Goal: Transaction & Acquisition: Obtain resource

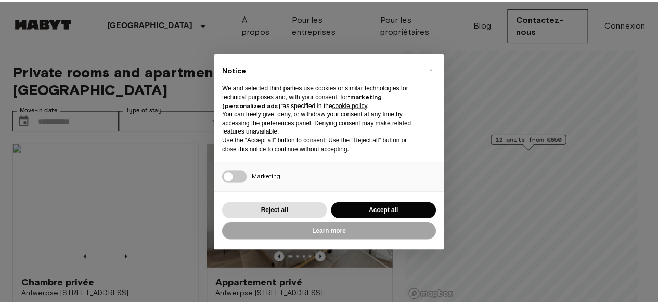
scroll to position [75, 0]
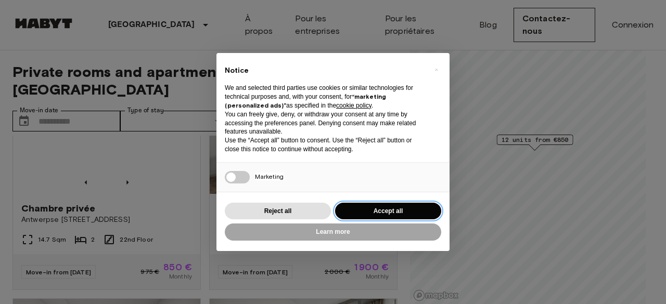
click at [367, 210] on button "Accept all" at bounding box center [388, 211] width 106 height 17
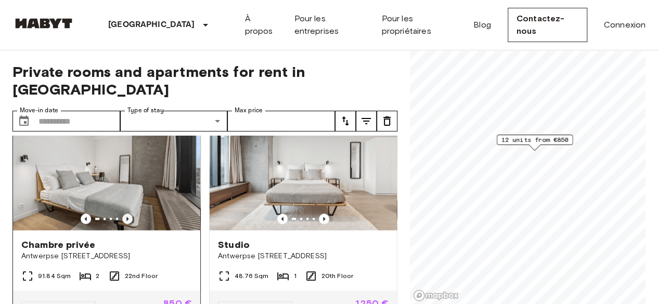
scroll to position [497, 0]
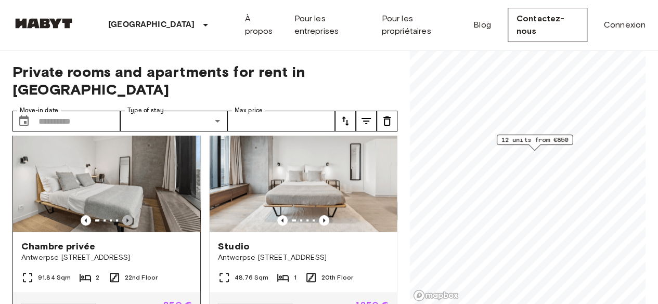
click at [124, 215] on icon "Previous image" at bounding box center [127, 220] width 10 height 10
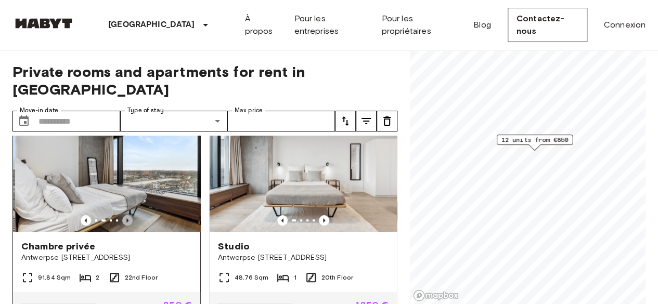
click at [124, 215] on icon "Previous image" at bounding box center [127, 220] width 10 height 10
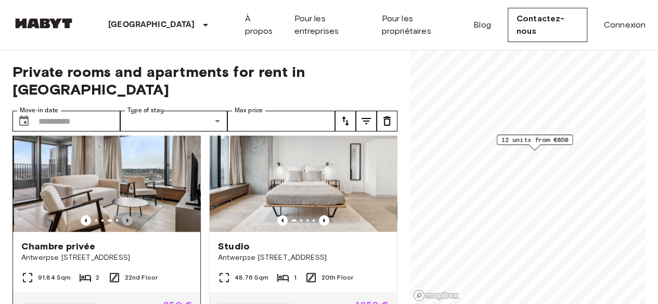
click at [124, 215] on icon "Previous image" at bounding box center [127, 220] width 10 height 10
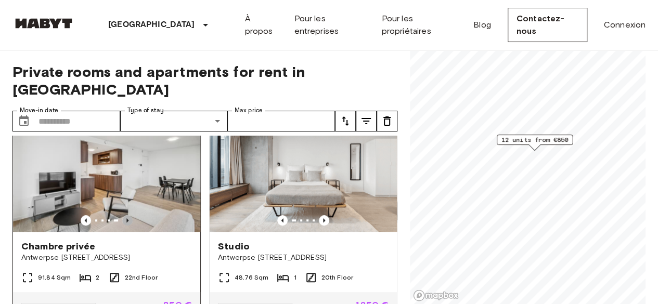
click at [124, 215] on icon "Previous image" at bounding box center [127, 220] width 10 height 10
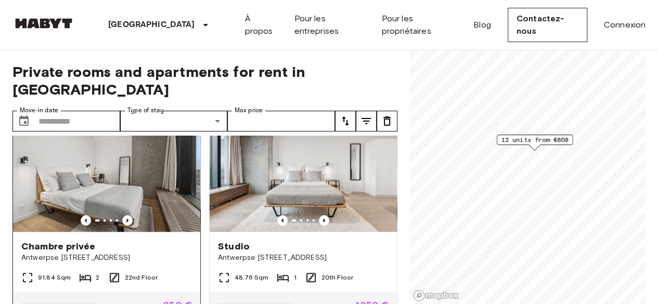
click at [129, 170] on img at bounding box center [106, 169] width 187 height 125
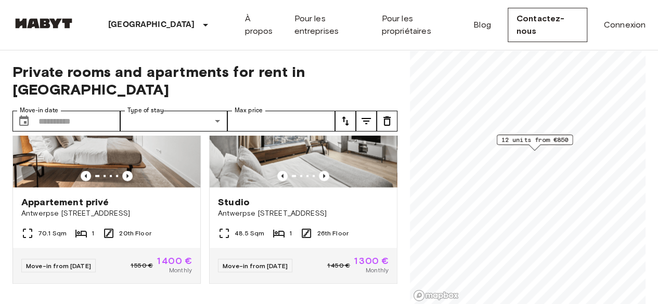
scroll to position [1233, 0]
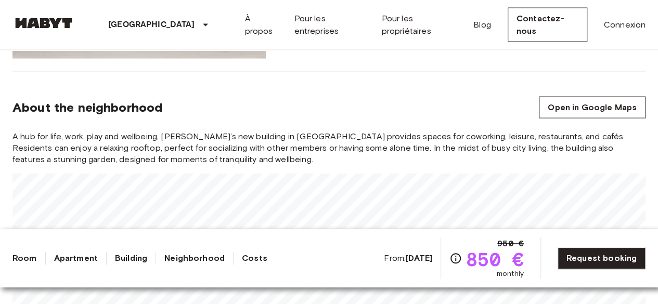
scroll to position [1102, 0]
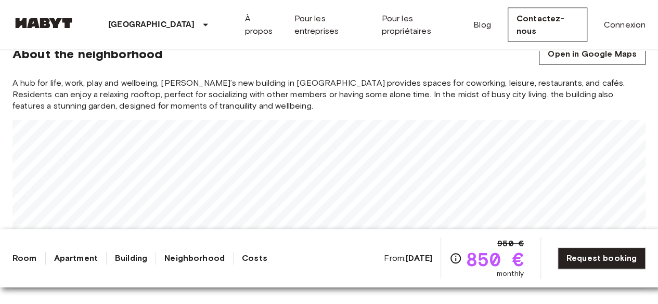
click at [297, 85] on div "A hub for life, work, play and wellbeing, [PERSON_NAME]’s new building in [GEOG…" at bounding box center [328, 176] width 633 height 199
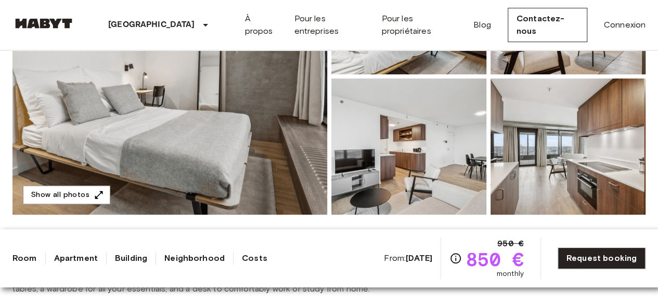
scroll to position [197, 0]
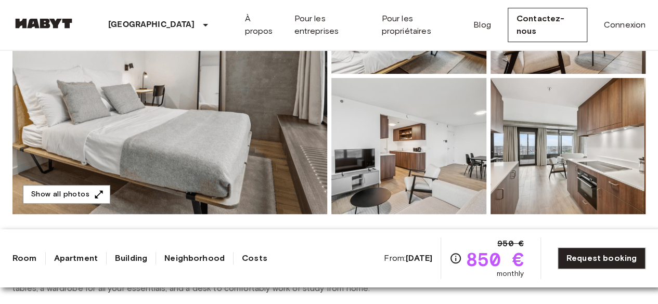
click at [155, 154] on img at bounding box center [169, 76] width 315 height 277
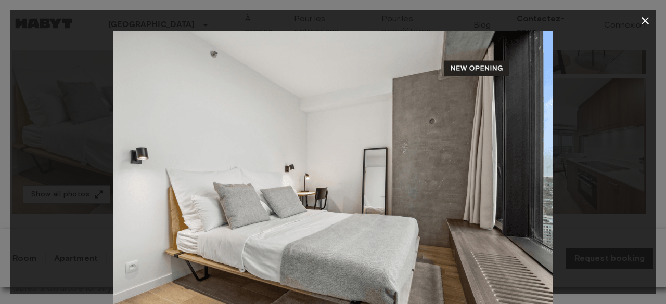
click at [623, 152] on div at bounding box center [332, 177] width 645 height 293
click at [457, 61] on img at bounding box center [333, 177] width 440 height 293
click at [642, 24] on button "button" at bounding box center [645, 20] width 21 height 21
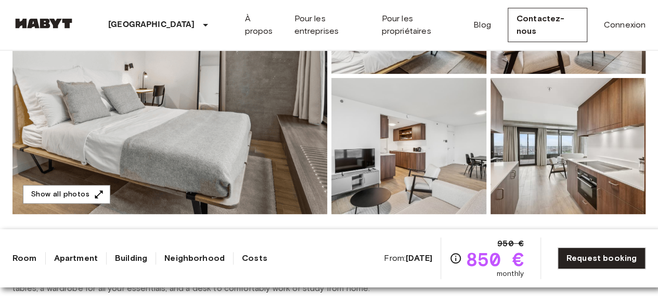
click at [439, 137] on img at bounding box center [408, 146] width 155 height 136
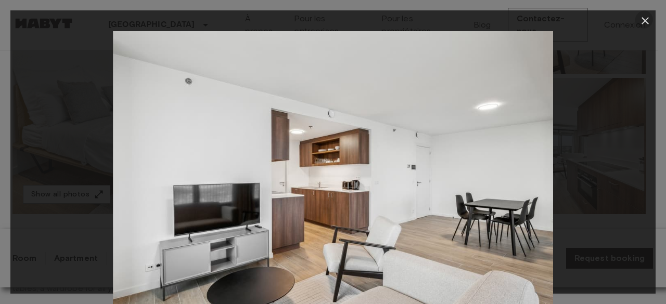
click at [642, 19] on icon "button" at bounding box center [645, 21] width 12 height 12
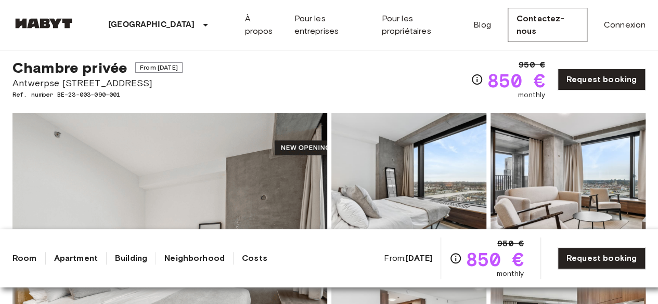
scroll to position [23, 0]
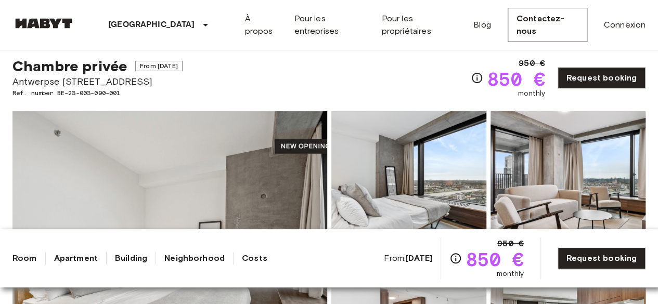
click at [140, 81] on span "Antwerpse [STREET_ADDRESS]" at bounding box center [97, 82] width 170 height 14
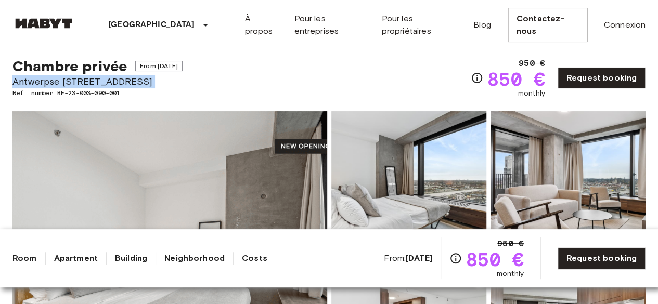
click at [140, 81] on span "Antwerpse [STREET_ADDRESS]" at bounding box center [97, 82] width 170 height 14
copy span "Antwerpse [STREET_ADDRESS]"
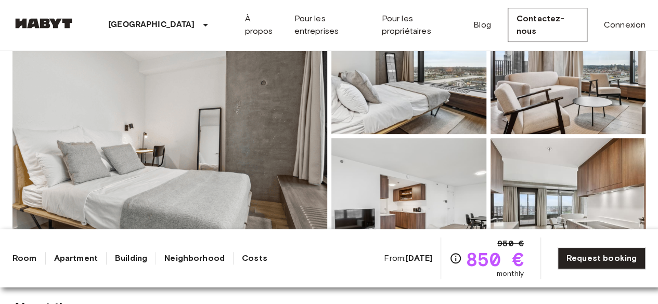
scroll to position [136, 0]
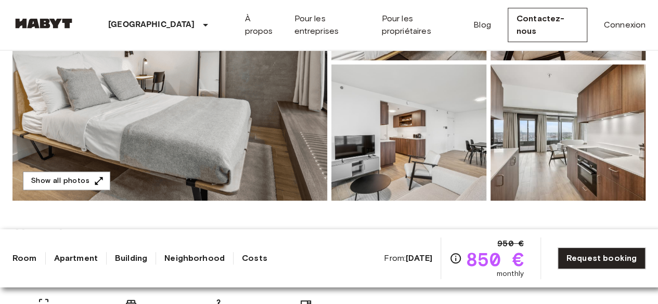
click at [242, 264] on link "Costs" at bounding box center [254, 258] width 25 height 12
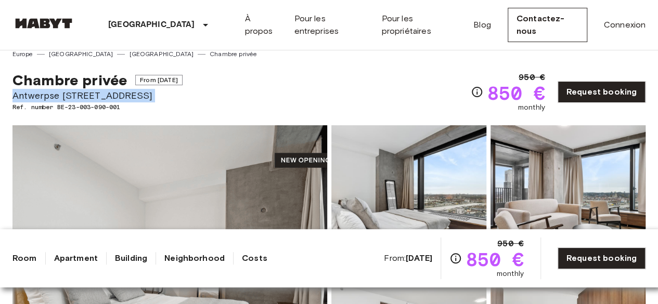
scroll to position [9, 0]
